Goal: Obtain resource: Obtain resource

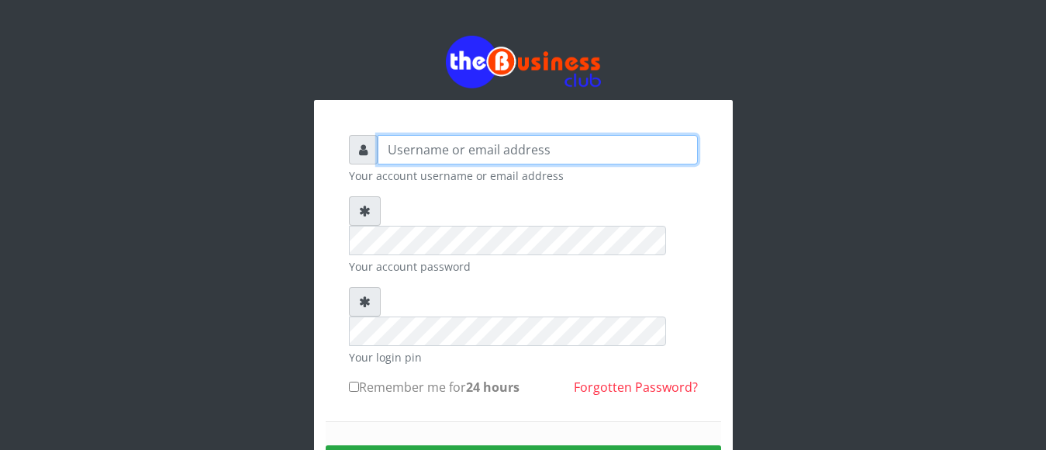
type input "jamilumusaboe@gmail.com"
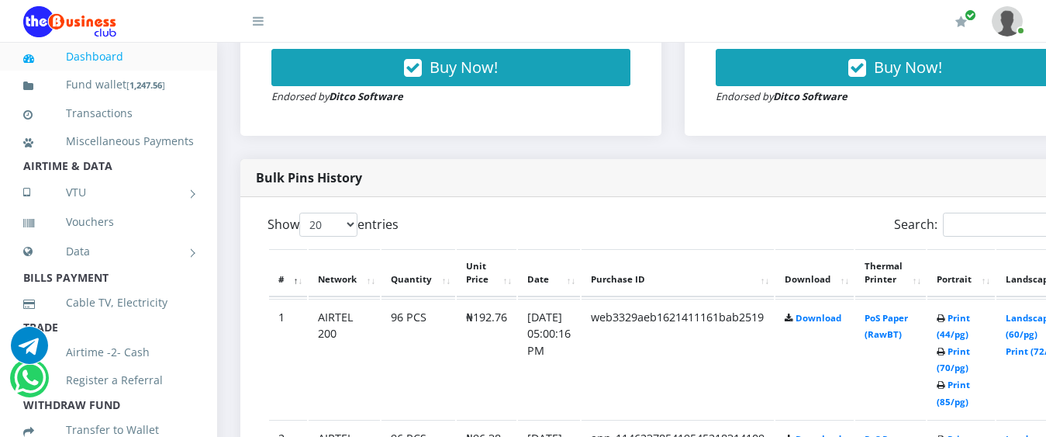
scroll to position [713, 0]
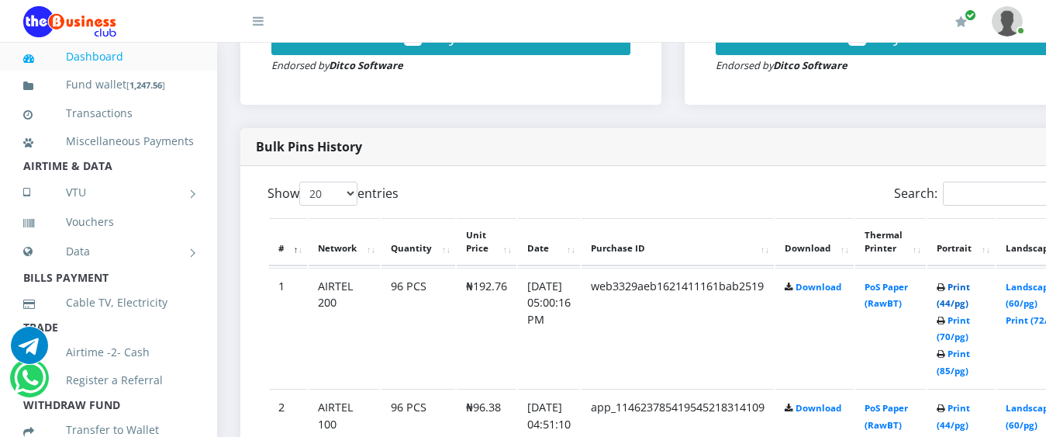
click at [970, 285] on link "Print (44/pg)" at bounding box center [953, 295] width 33 height 29
click at [970, 407] on link "Print (44/pg)" at bounding box center [953, 416] width 33 height 29
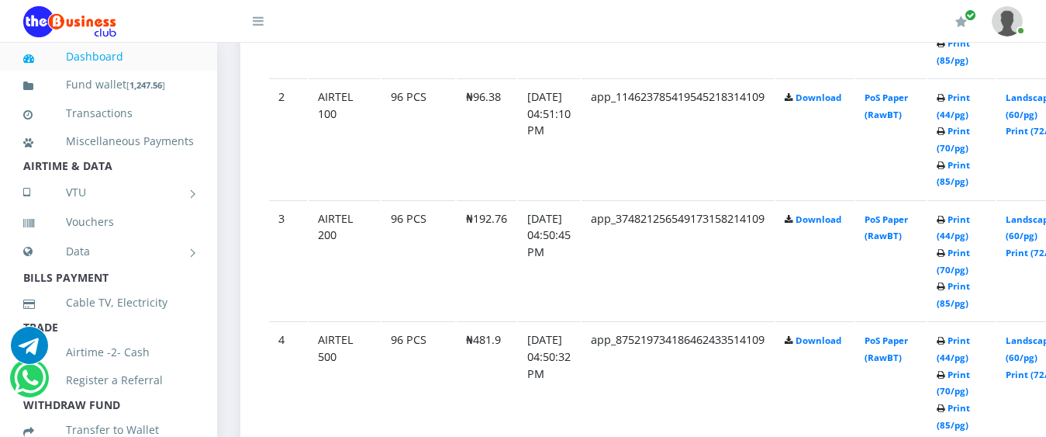
scroll to position [1055, 0]
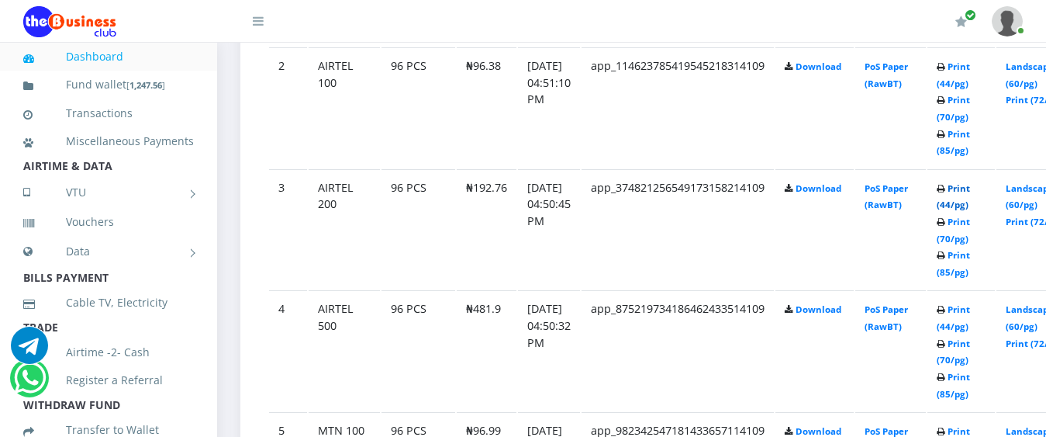
click at [970, 188] on link "Print (44/pg)" at bounding box center [953, 196] width 33 height 29
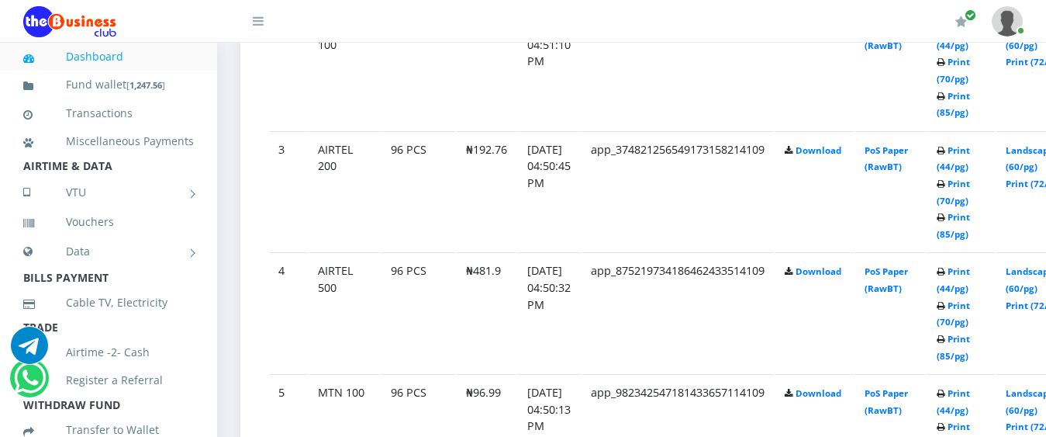
scroll to position [1055, 0]
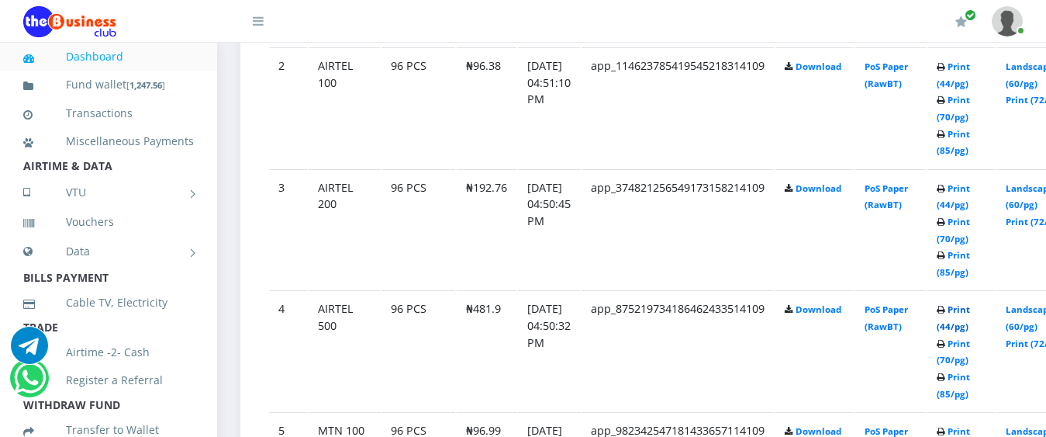
click at [970, 306] on link "Print (44/pg)" at bounding box center [953, 317] width 33 height 29
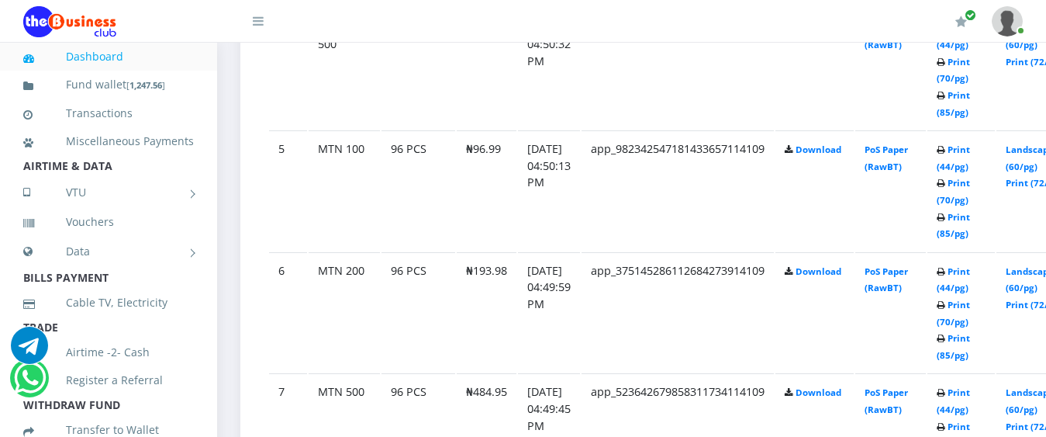
scroll to position [1365, 0]
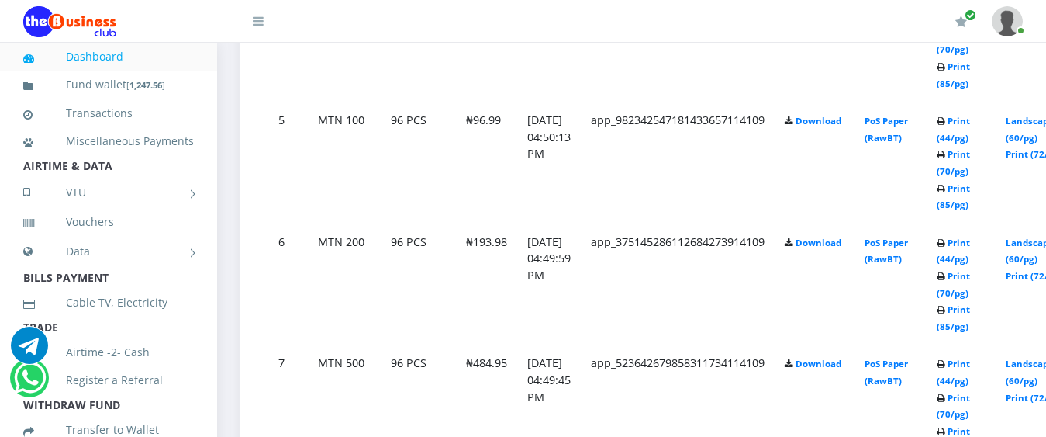
click at [979, 114] on td "Print (44/pg) Print (70/pg) Print (85/pg)" at bounding box center [960, 162] width 67 height 120
click at [970, 119] on link "Print (44/pg)" at bounding box center [953, 129] width 33 height 29
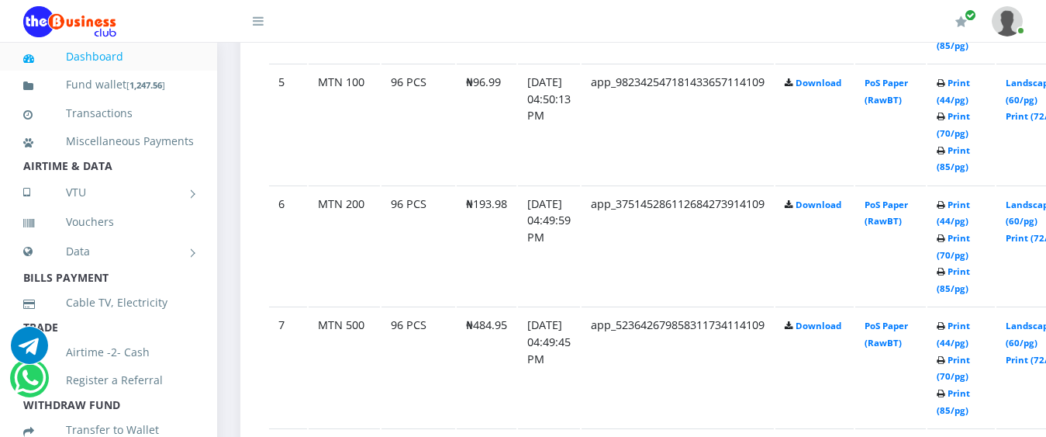
scroll to position [1365, 0]
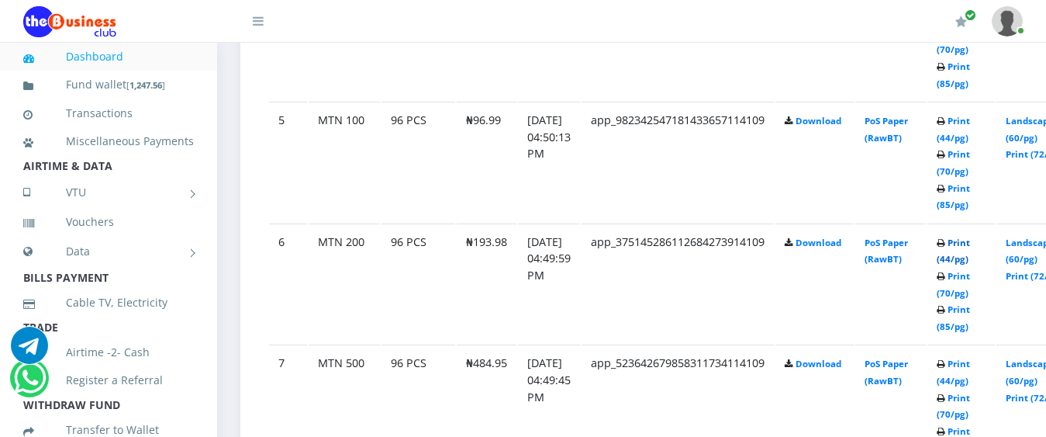
click at [970, 248] on link "Print (44/pg)" at bounding box center [953, 251] width 33 height 29
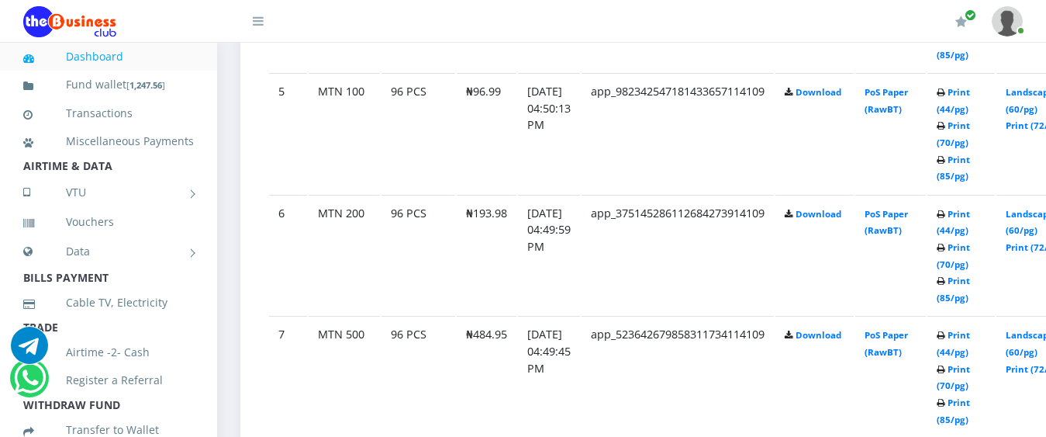
scroll to position [1396, 0]
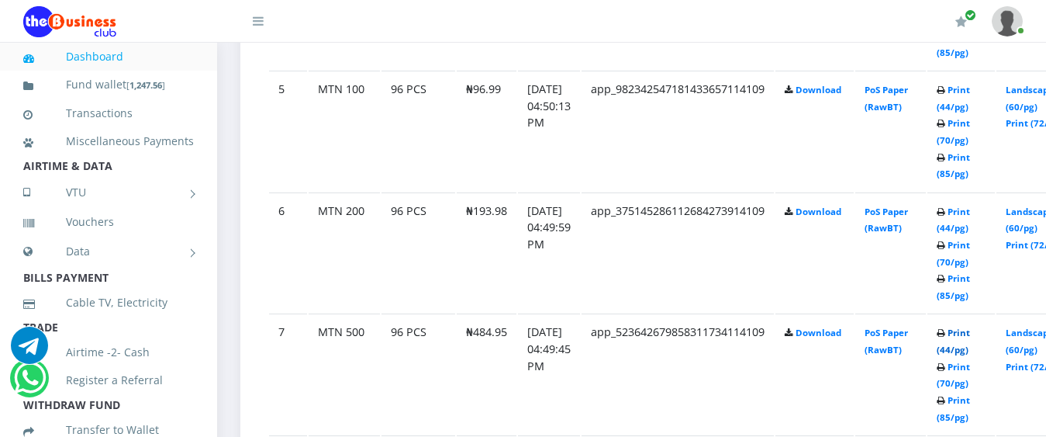
click at [970, 331] on link "Print (44/pg)" at bounding box center [953, 340] width 33 height 29
